Goal: Task Accomplishment & Management: Manage account settings

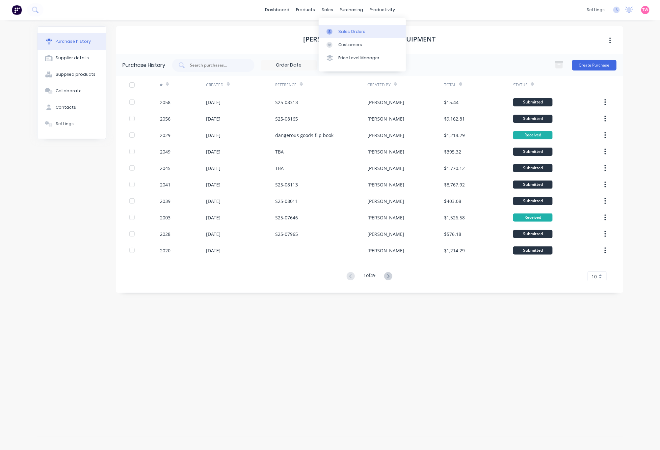
click at [335, 31] on div at bounding box center [332, 32] width 10 height 6
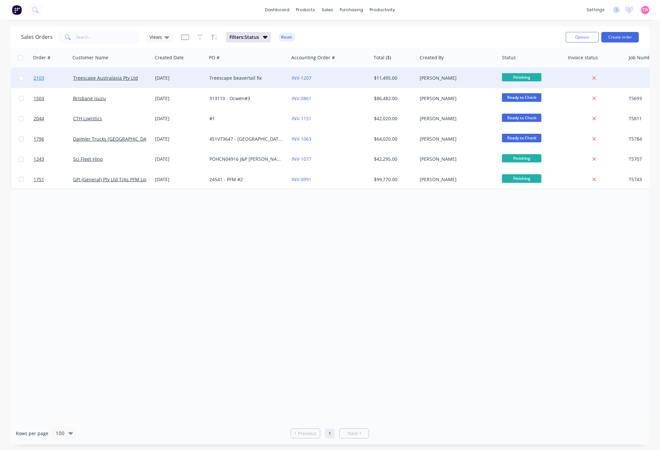
click at [57, 78] on link "2103" at bounding box center [54, 78] width 40 height 20
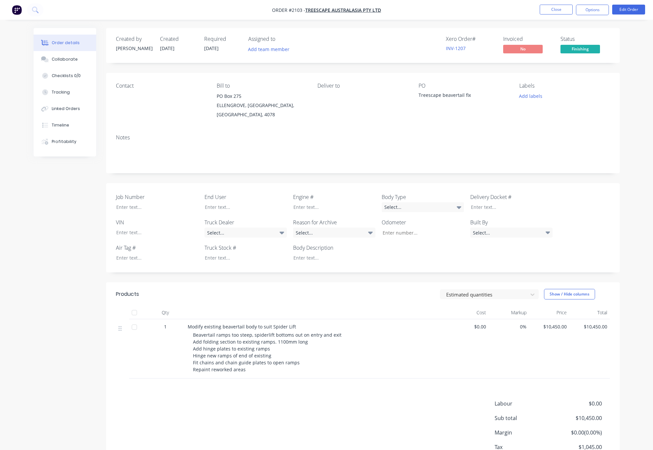
click at [456, 96] on div "Treescape beavertail fix" at bounding box center [459, 96] width 82 height 9
click at [626, 9] on button "Edit Order" at bounding box center [628, 10] width 33 height 10
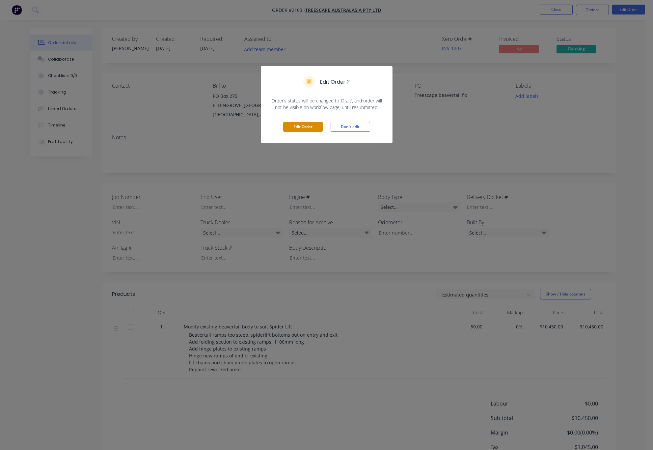
click at [285, 128] on button "Edit Order" at bounding box center [303, 127] width 40 height 10
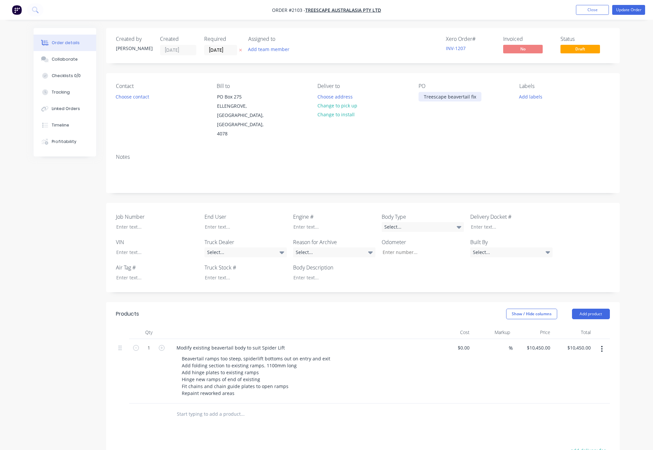
click at [447, 96] on div "Treescape beavertail fix" at bounding box center [449, 97] width 63 height 10
paste div
click at [423, 96] on div "57001" at bounding box center [430, 97] width 24 height 10
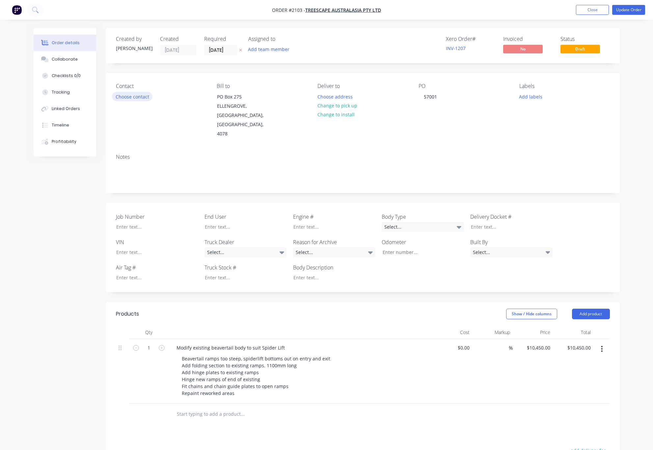
click at [129, 95] on button "Choose contact" at bounding box center [132, 96] width 40 height 9
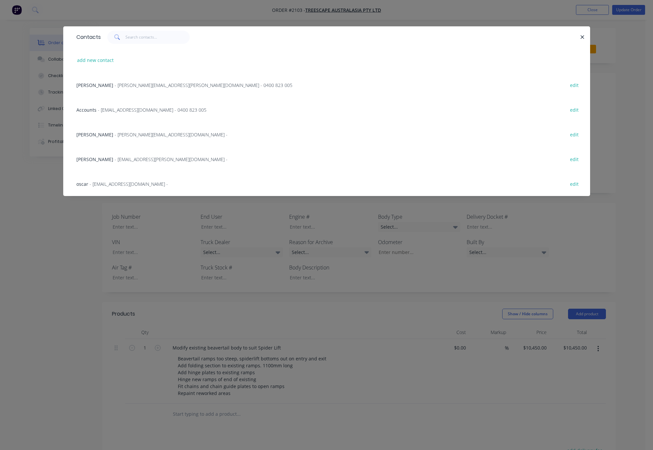
click at [115, 86] on span "- [PERSON_NAME][EMAIL_ADDRESS][PERSON_NAME][DOMAIN_NAME] - 0400 823 005" at bounding box center [204, 85] width 178 height 6
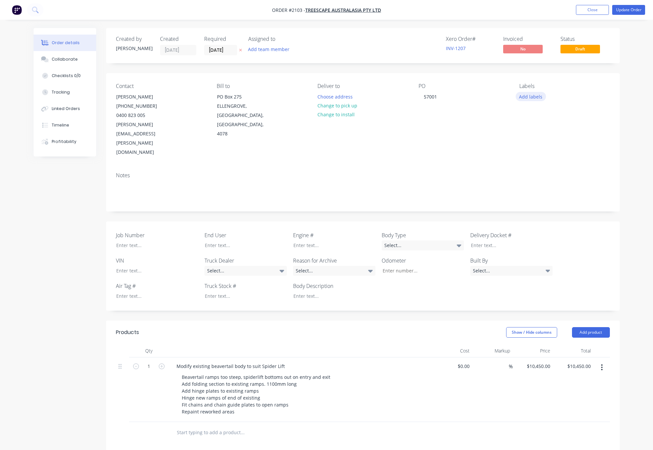
click at [536, 97] on button "Add labels" at bounding box center [531, 96] width 30 height 9
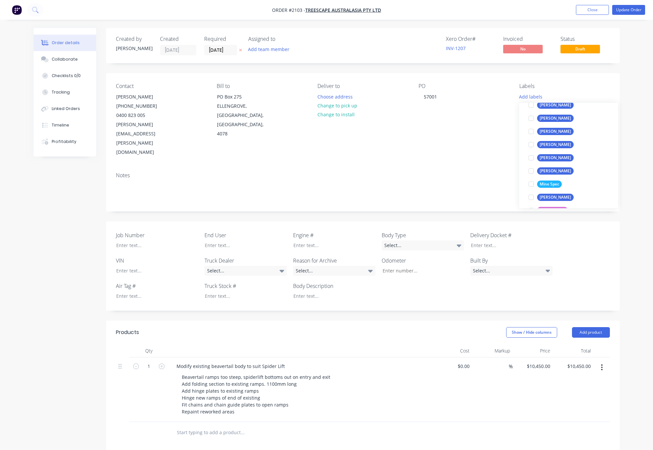
scroll to position [164, 0]
click at [530, 177] on div at bounding box center [530, 175] width 13 height 13
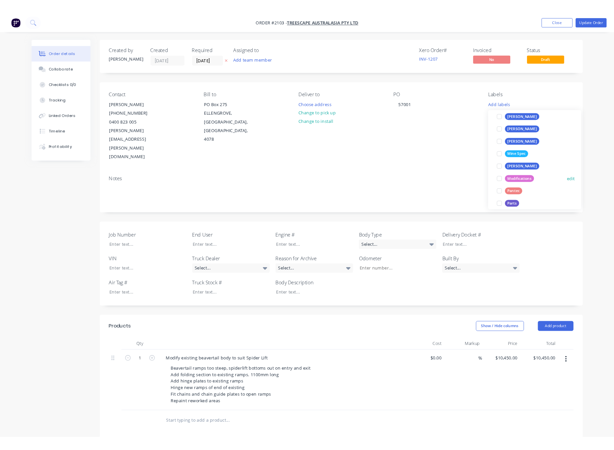
scroll to position [0, 0]
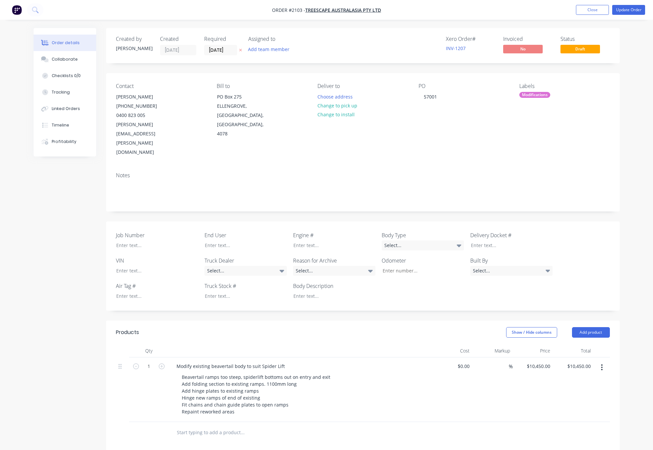
click at [627, 74] on div "Order details Collaborate Checklists 0/0 Tracking Linked Orders Timeline Profit…" at bounding box center [326, 305] width 653 height 611
click at [241, 240] on div at bounding box center [241, 245] width 82 height 10
click at [458, 242] on icon at bounding box center [459, 245] width 5 height 7
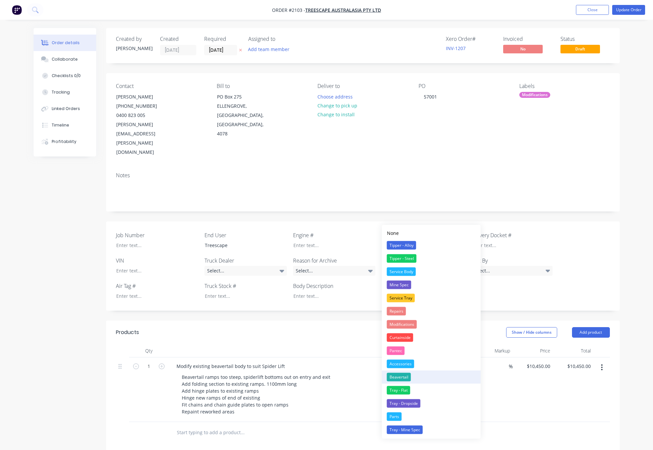
click at [397, 379] on div "Beavertail" at bounding box center [399, 377] width 24 height 9
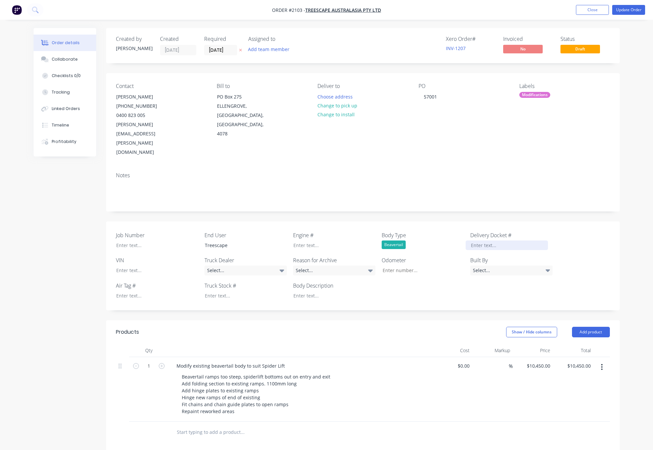
click at [481, 240] on div at bounding box center [507, 245] width 82 height 10
click at [636, 10] on button "Update Order" at bounding box center [628, 10] width 33 height 10
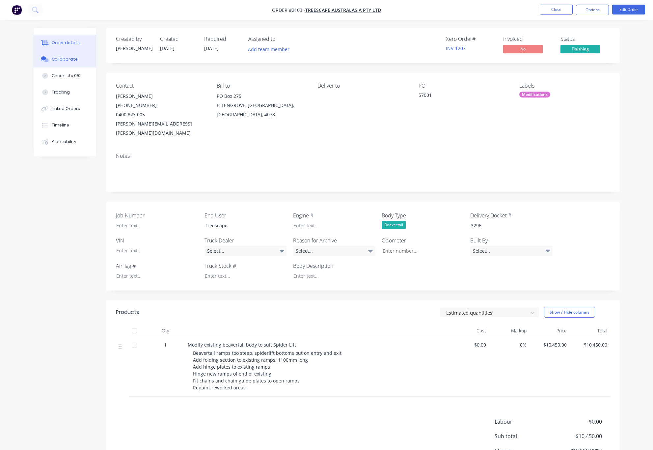
click at [64, 62] on button "Collaborate" at bounding box center [65, 59] width 63 height 16
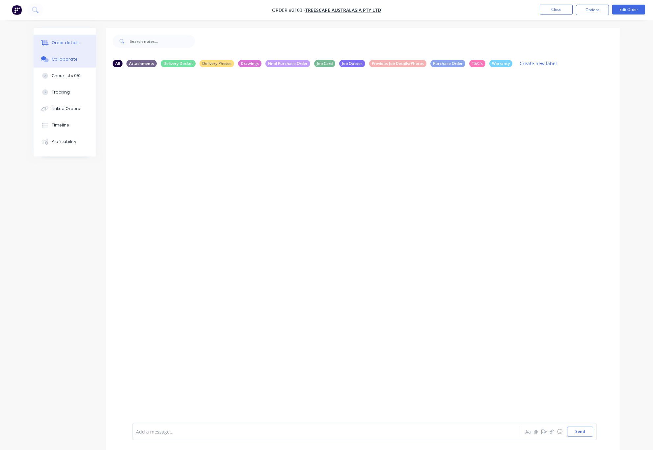
click at [57, 40] on div "Order details" at bounding box center [66, 43] width 28 height 6
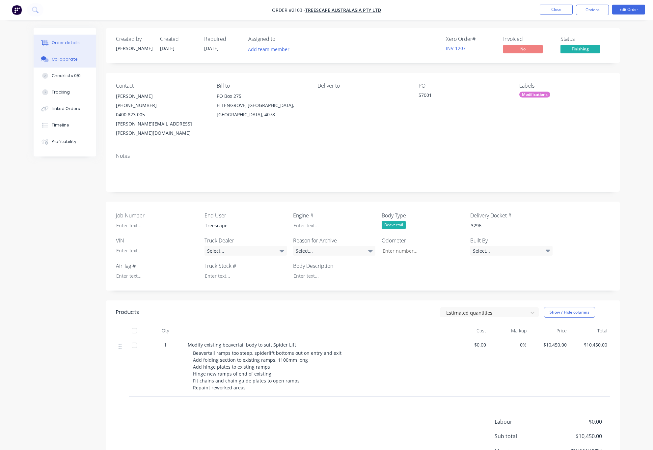
click at [67, 59] on div "Collaborate" at bounding box center [65, 59] width 26 height 6
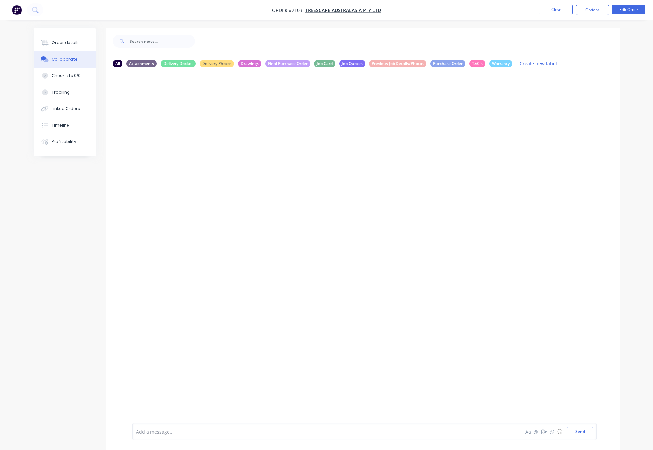
drag, startPoint x: 326, startPoint y: 202, endPoint x: 297, endPoint y: 196, distance: 30.3
click at [326, 202] on div at bounding box center [363, 247] width 514 height 350
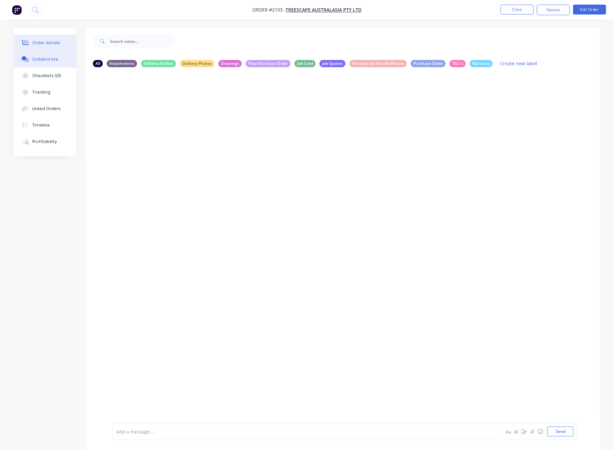
click at [51, 37] on button "Order details" at bounding box center [45, 43] width 63 height 16
